Goal: Information Seeking & Learning: Learn about a topic

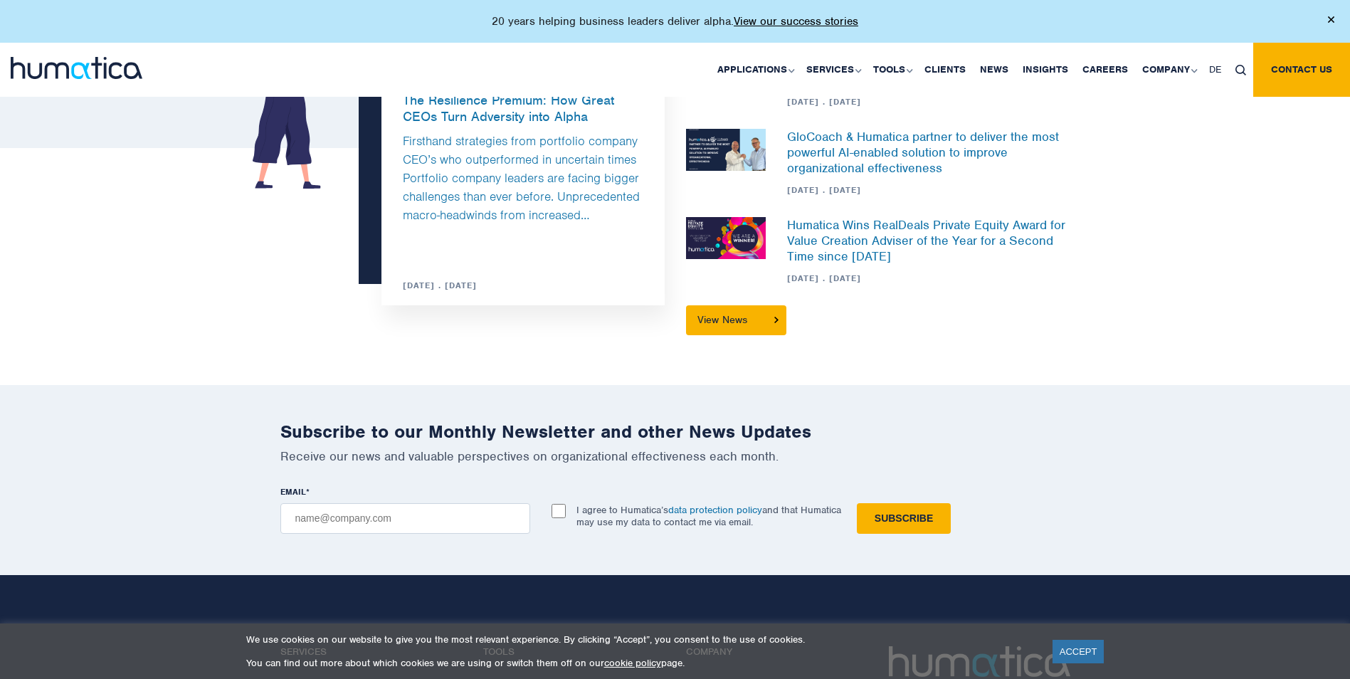
scroll to position [4127, 0]
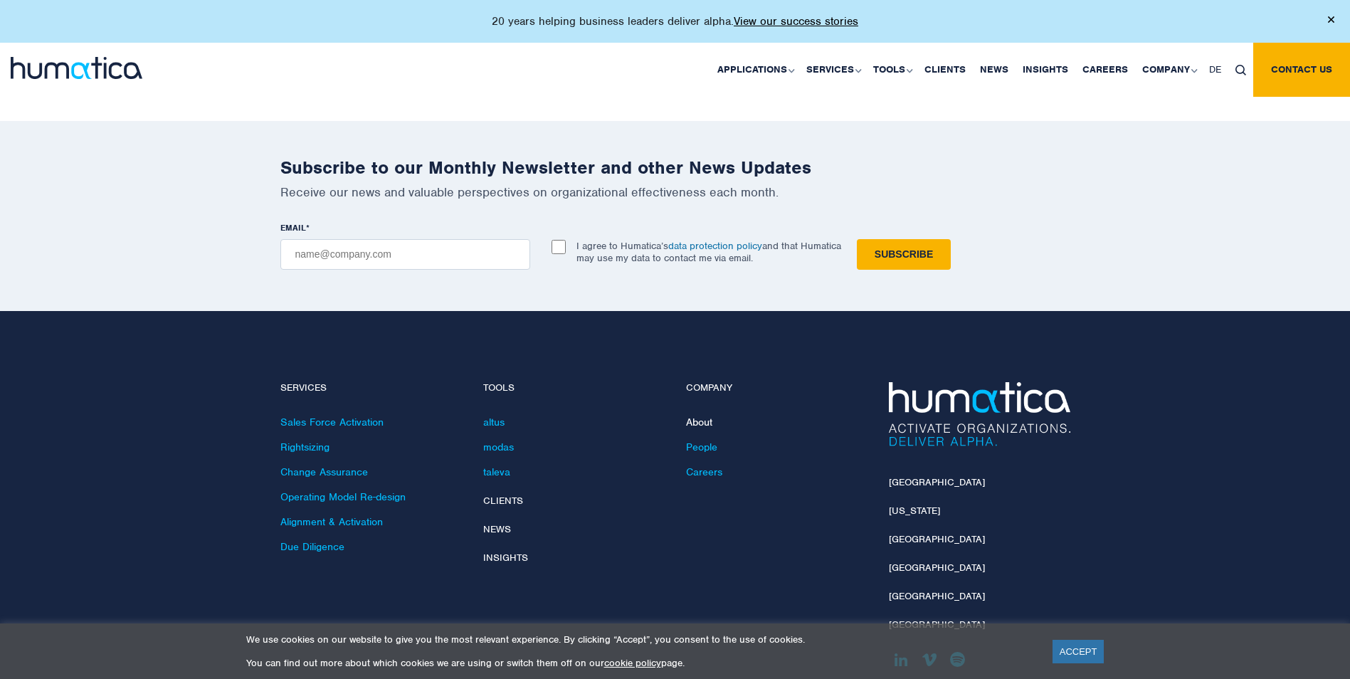
click at [702, 416] on link "About" at bounding box center [699, 422] width 26 height 13
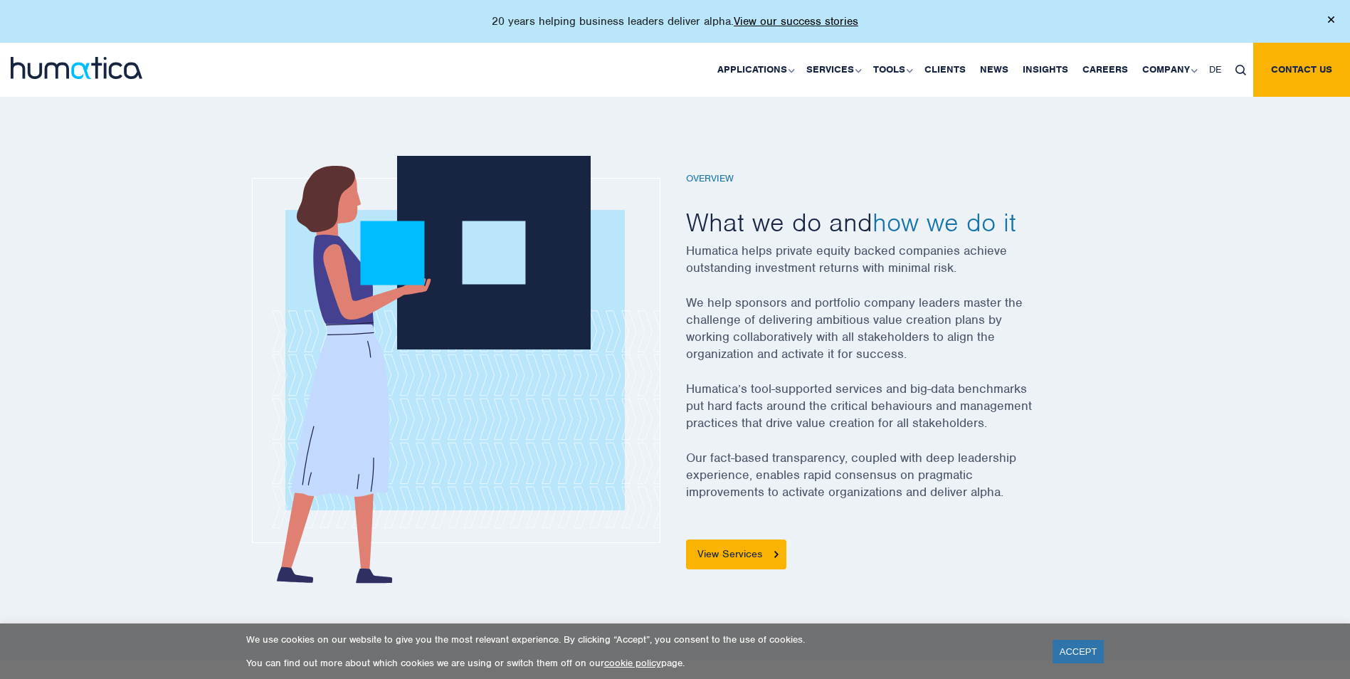
scroll to position [427, 0]
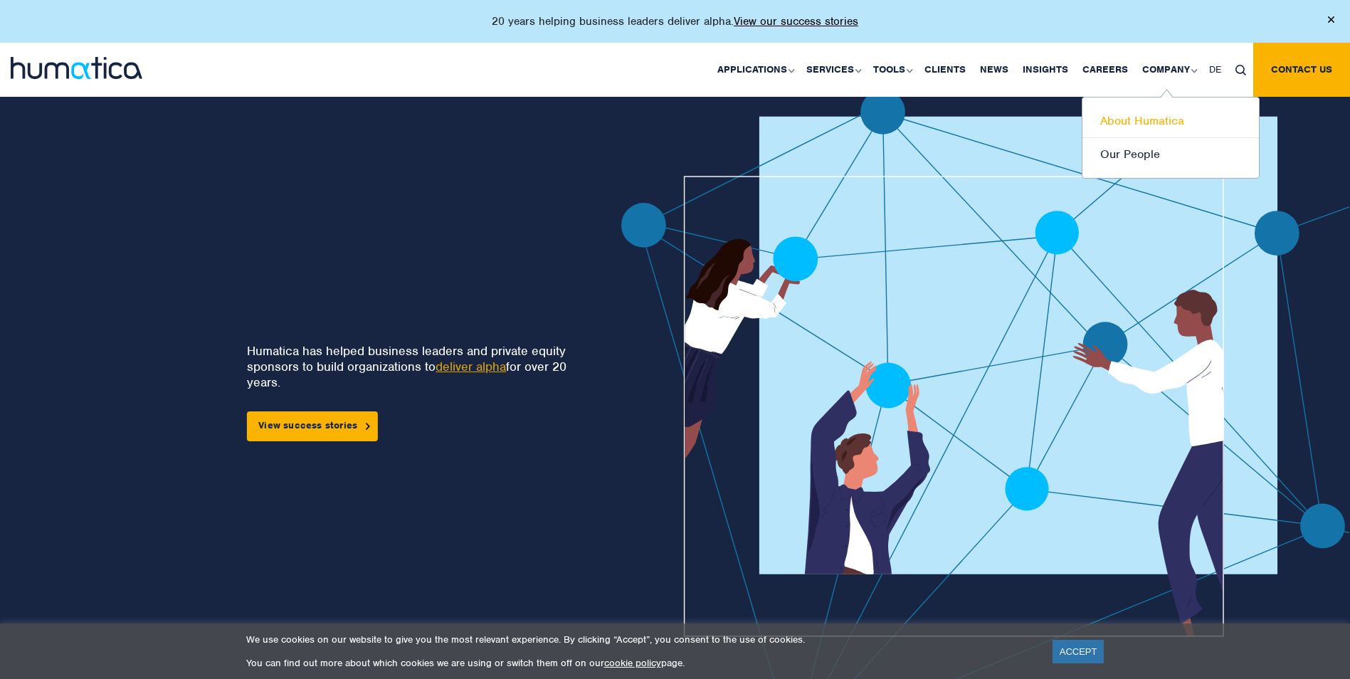
click at [1123, 116] on link "About Humatica" at bounding box center [1170, 121] width 176 height 33
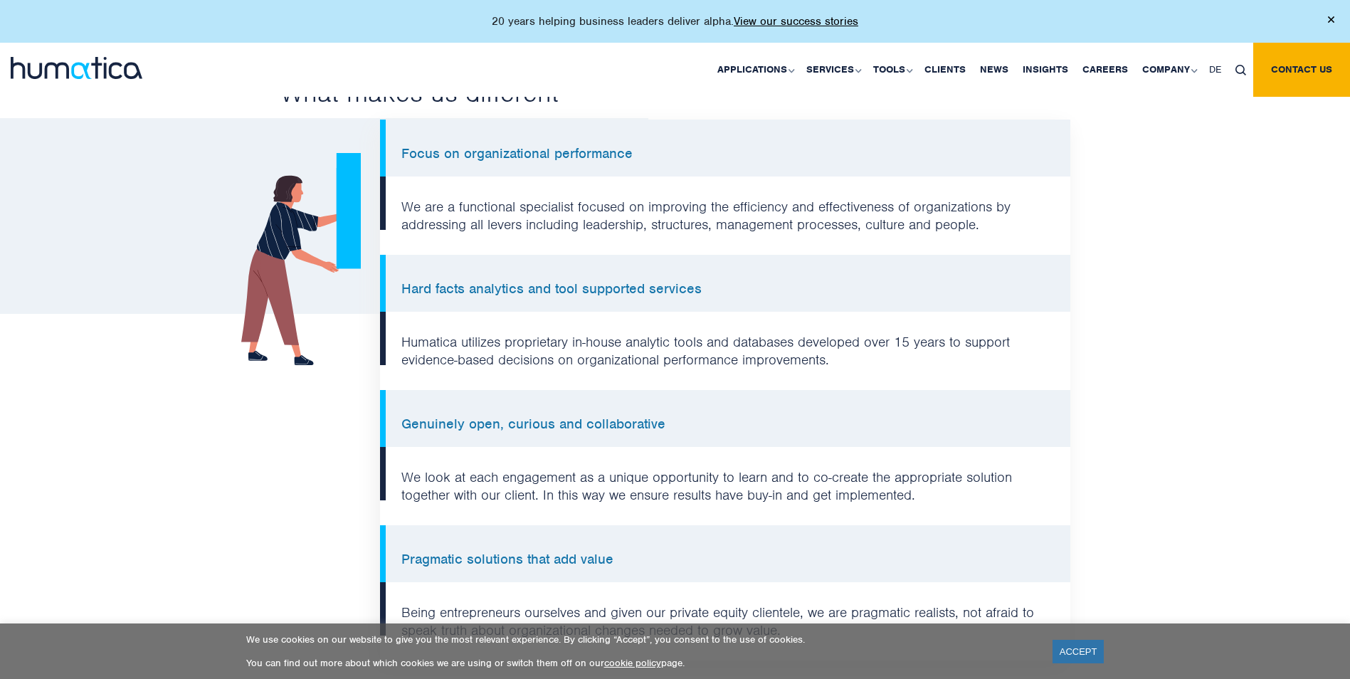
scroll to position [1138, 0]
